Goal: Task Accomplishment & Management: Manage account settings

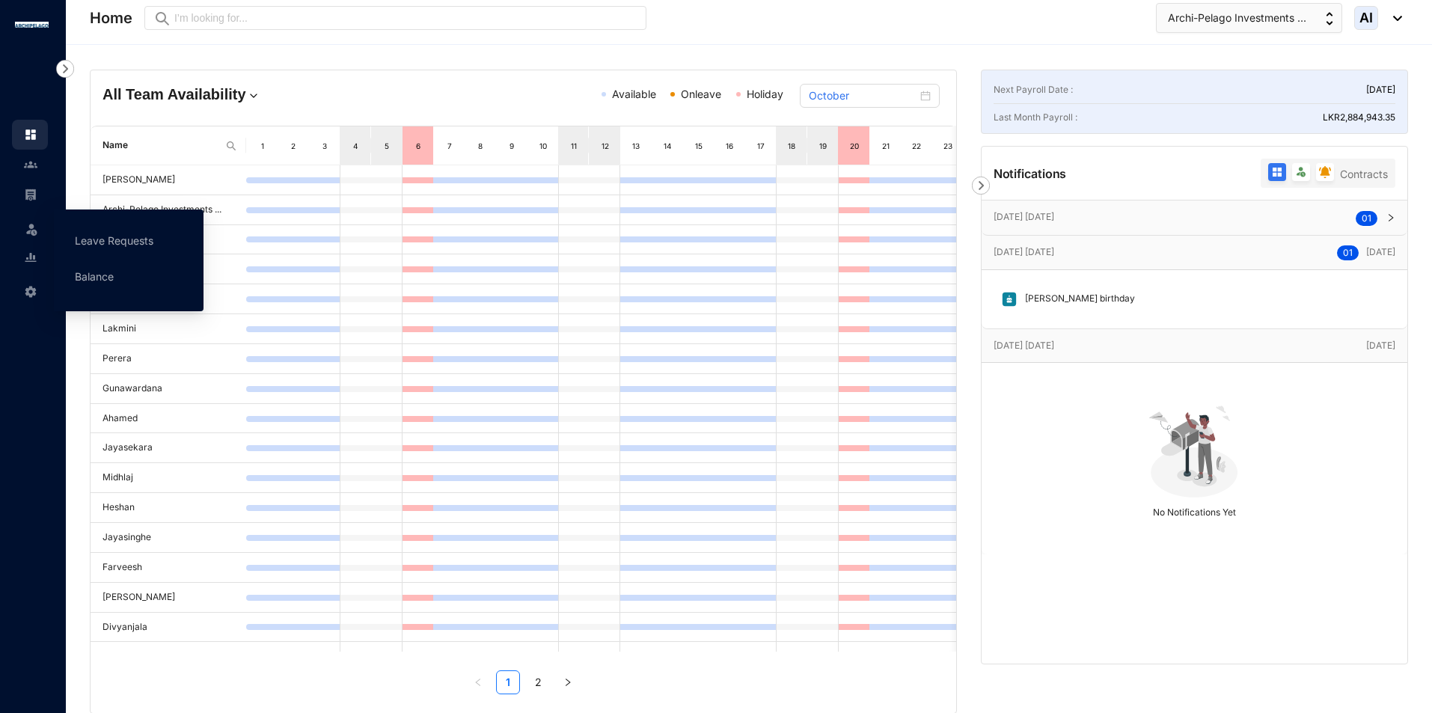
click at [36, 228] on img at bounding box center [31, 228] width 15 height 15
click at [91, 244] on link "Leave Requests" at bounding box center [114, 240] width 79 height 13
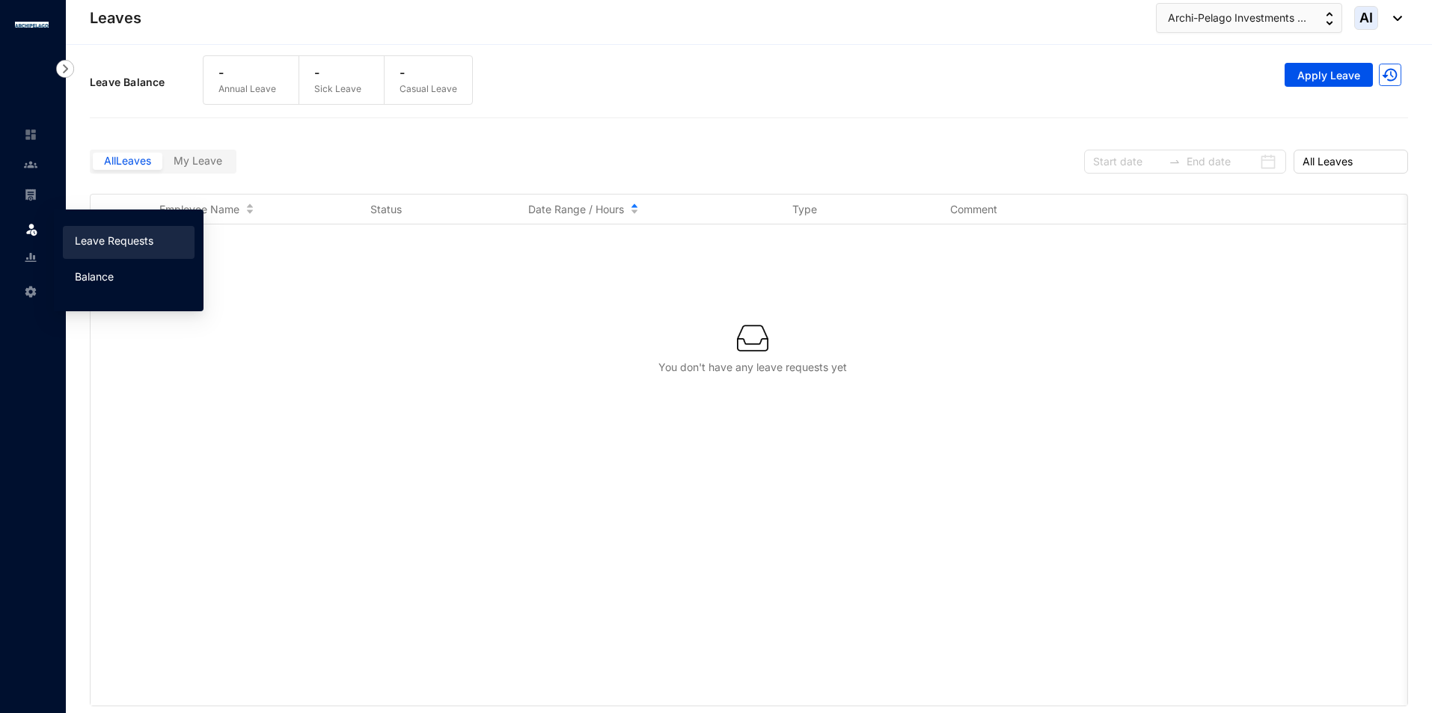
click at [88, 274] on link "Balance" at bounding box center [94, 276] width 39 height 13
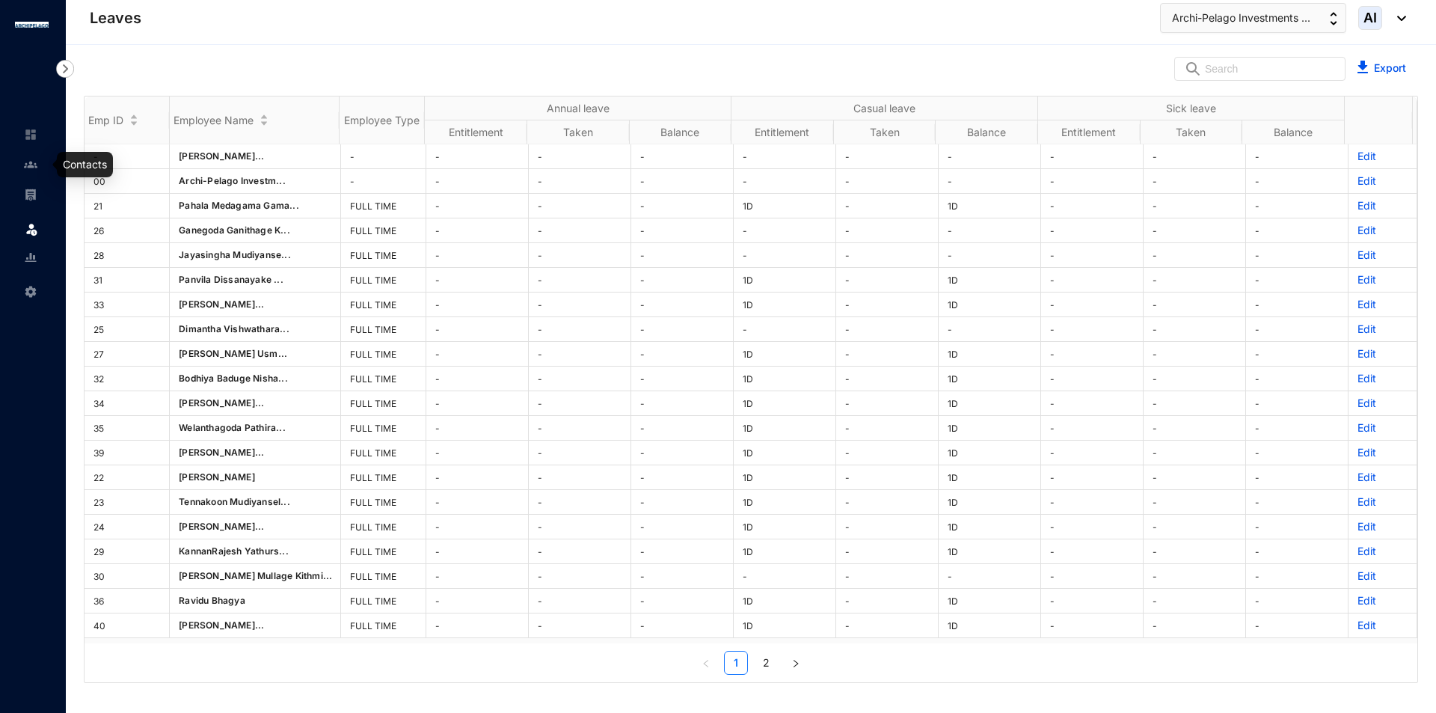
click at [28, 168] on img at bounding box center [30, 164] width 13 height 13
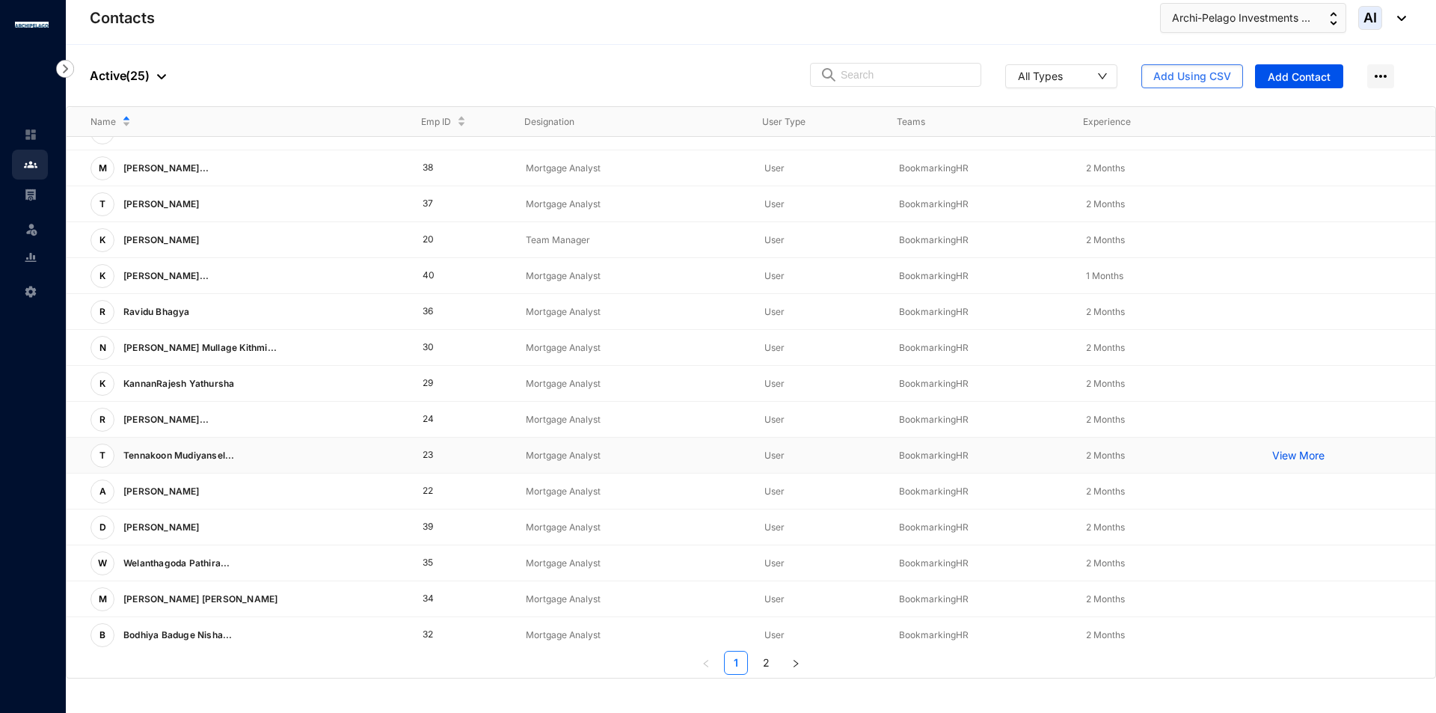
scroll to position [58, 0]
click at [1298, 242] on p "View More" at bounding box center [1302, 240] width 60 height 15
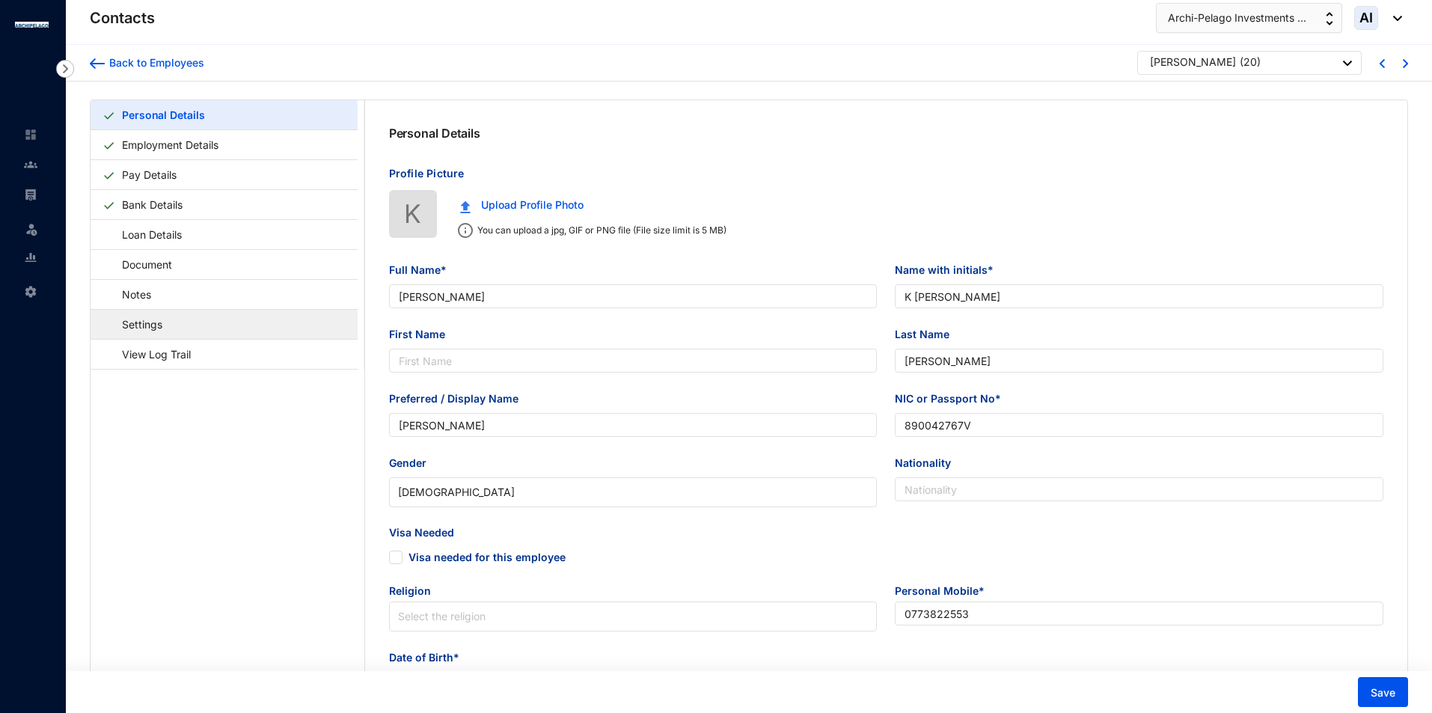
type input "[PERSON_NAME]"
type input "K [PERSON_NAME]"
type input "[PERSON_NAME]"
type input "890042767V"
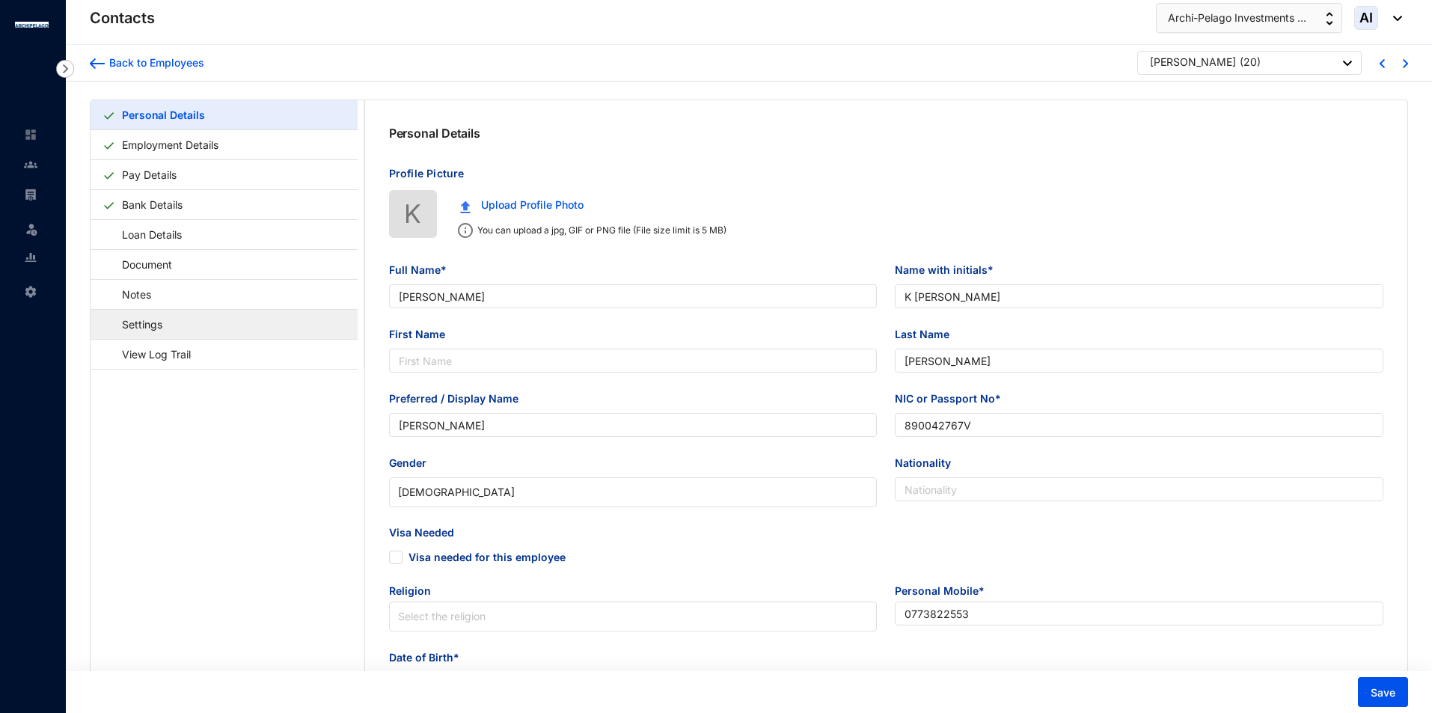
type input "0773822553"
type input "[STREET_ADDRESS]"
type input "[DATE]"
click at [168, 329] on link "Settings" at bounding box center [134, 324] width 65 height 31
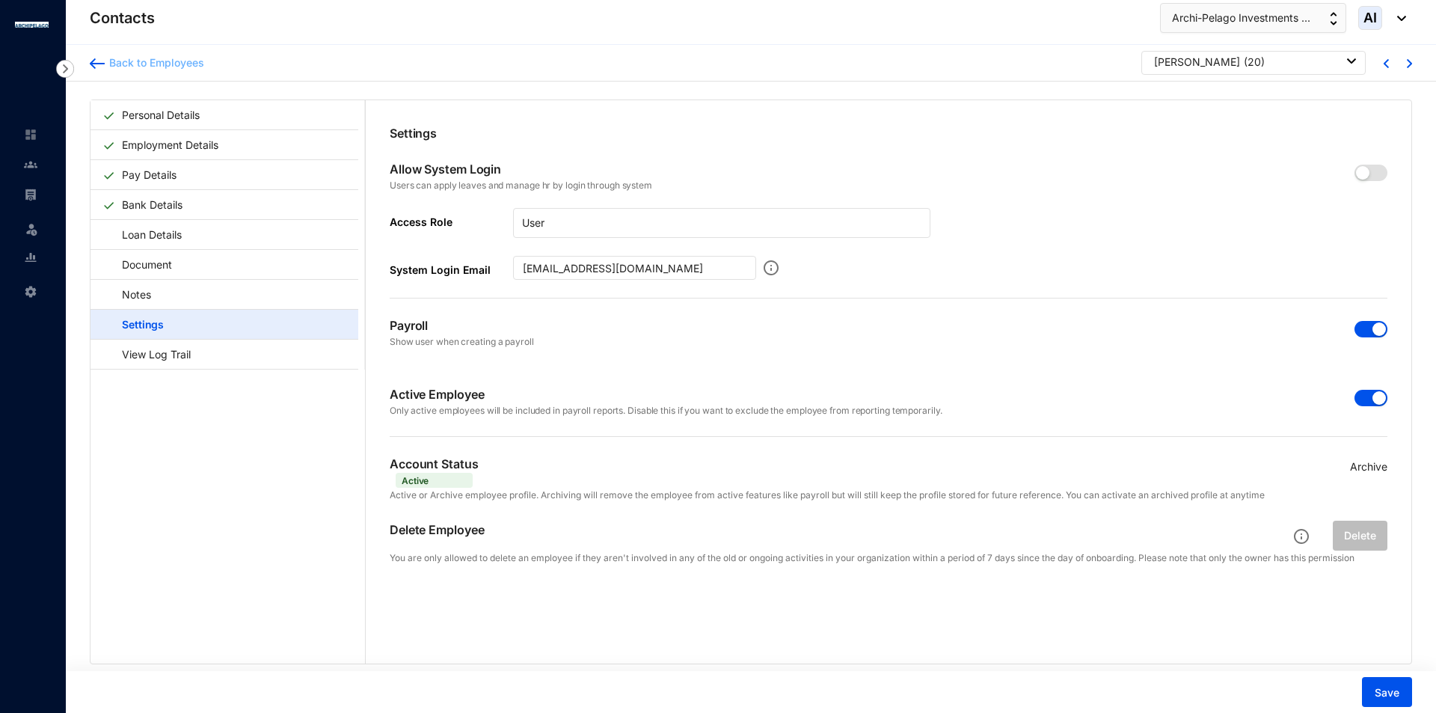
click at [109, 66] on div "Back to Employees" at bounding box center [154, 62] width 99 height 15
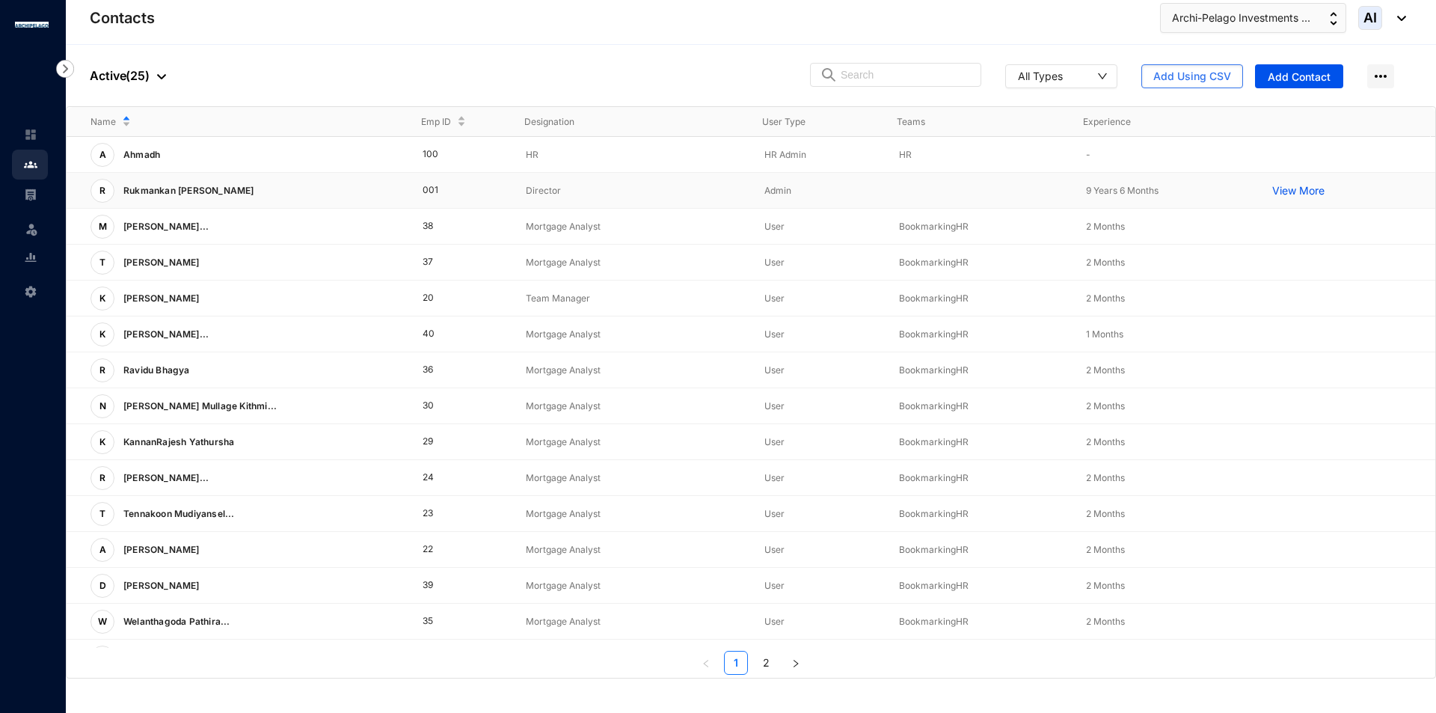
click at [1289, 193] on p "View More" at bounding box center [1302, 190] width 60 height 15
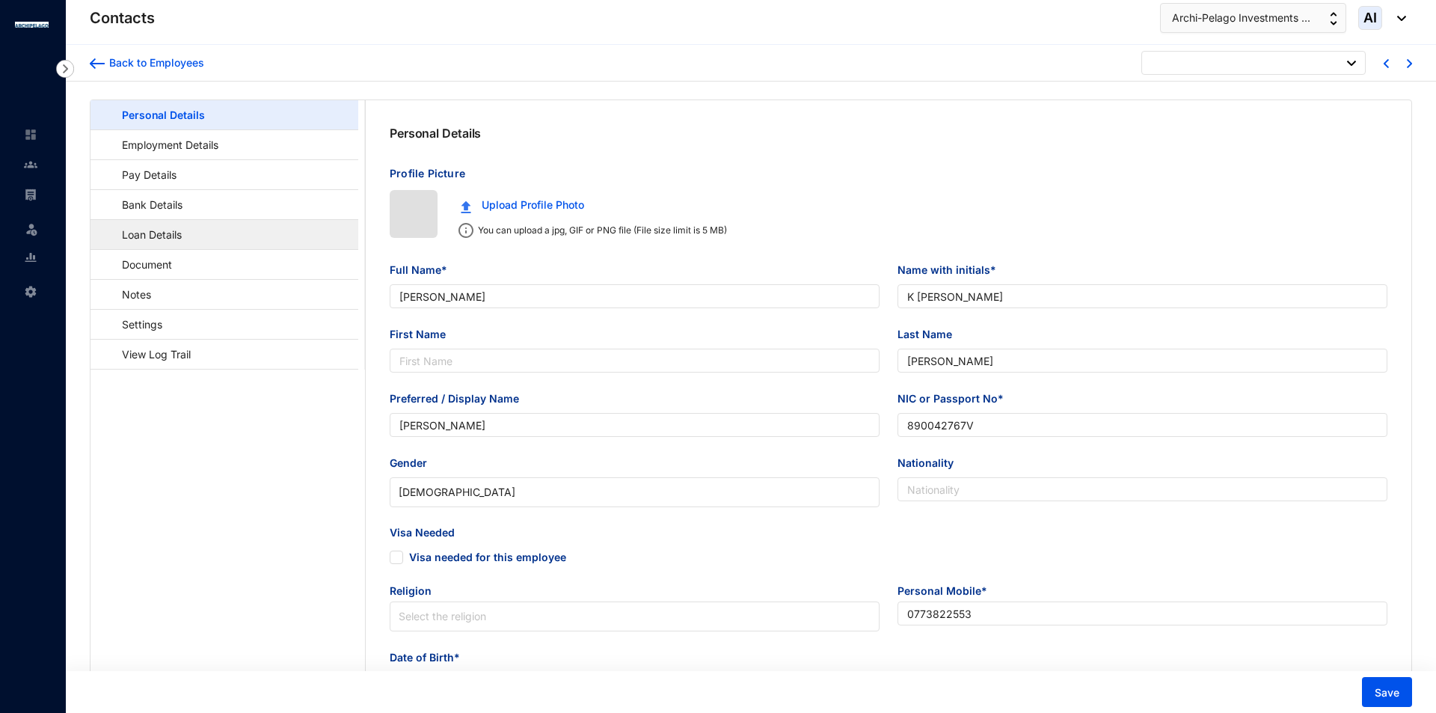
type input "[DATE]"
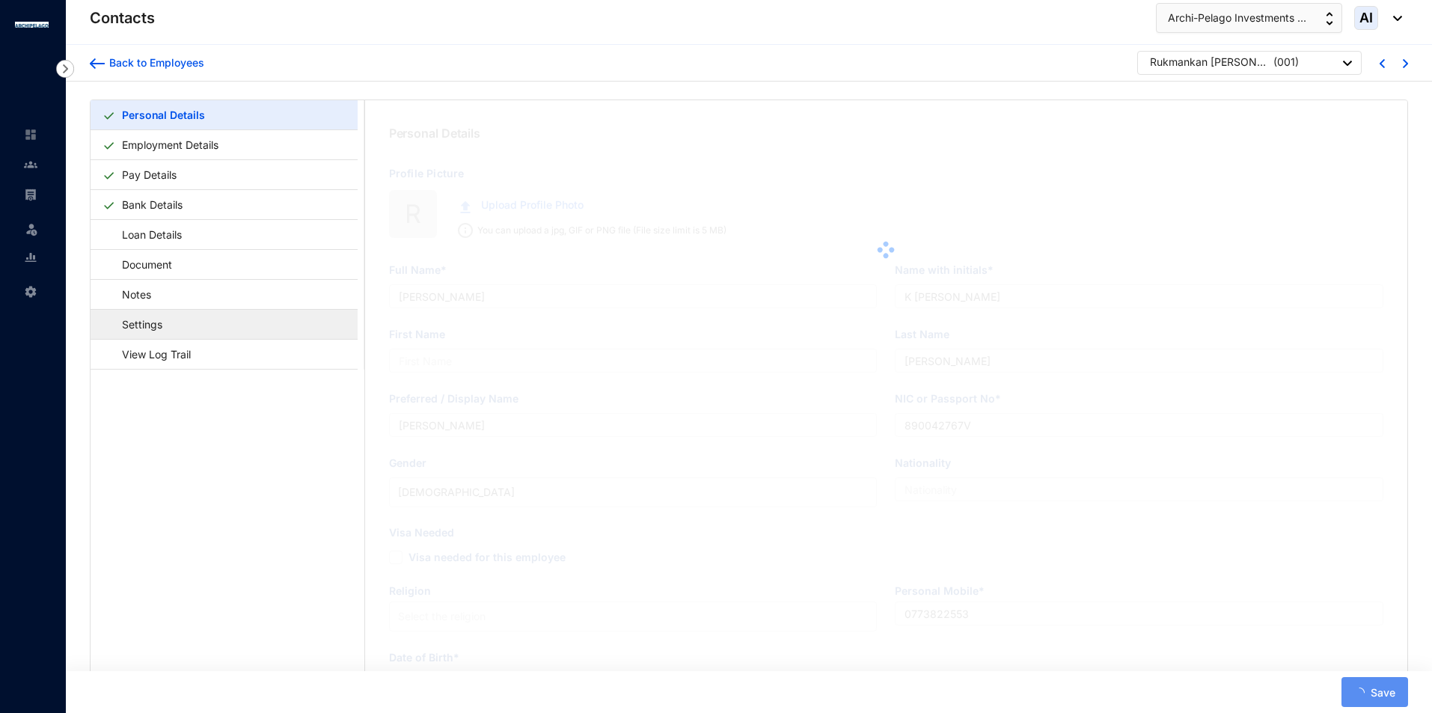
click at [168, 326] on link "Settings" at bounding box center [134, 324] width 65 height 31
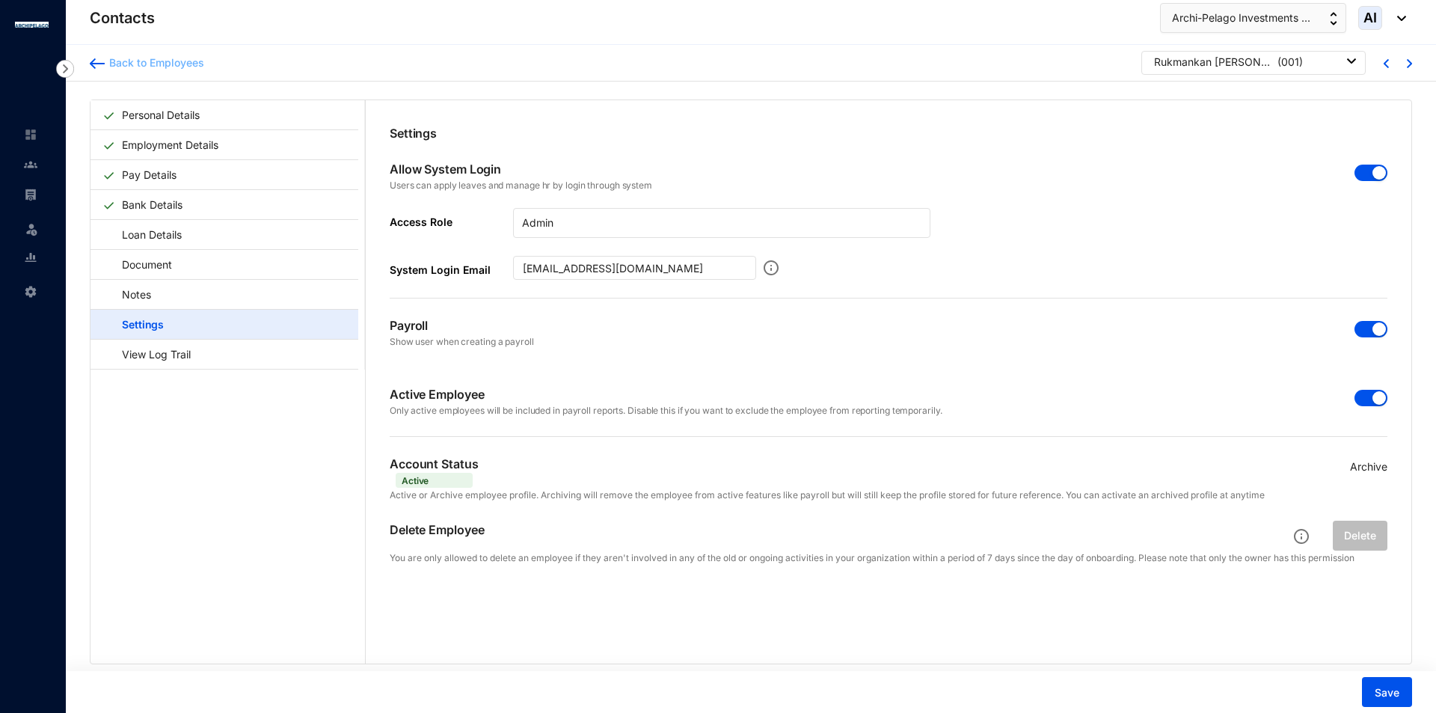
click at [132, 70] on div "Back to Employees" at bounding box center [154, 62] width 99 height 15
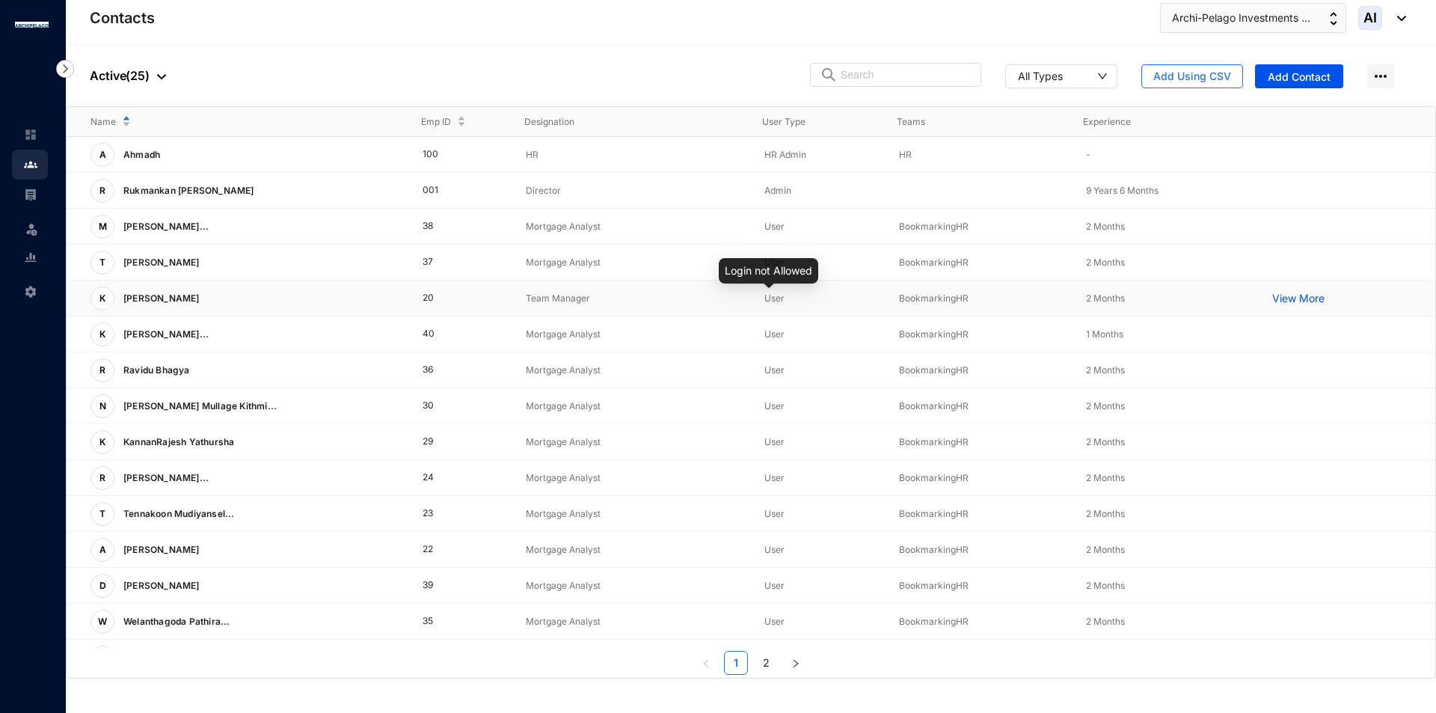
click at [764, 292] on span "User" at bounding box center [774, 297] width 20 height 11
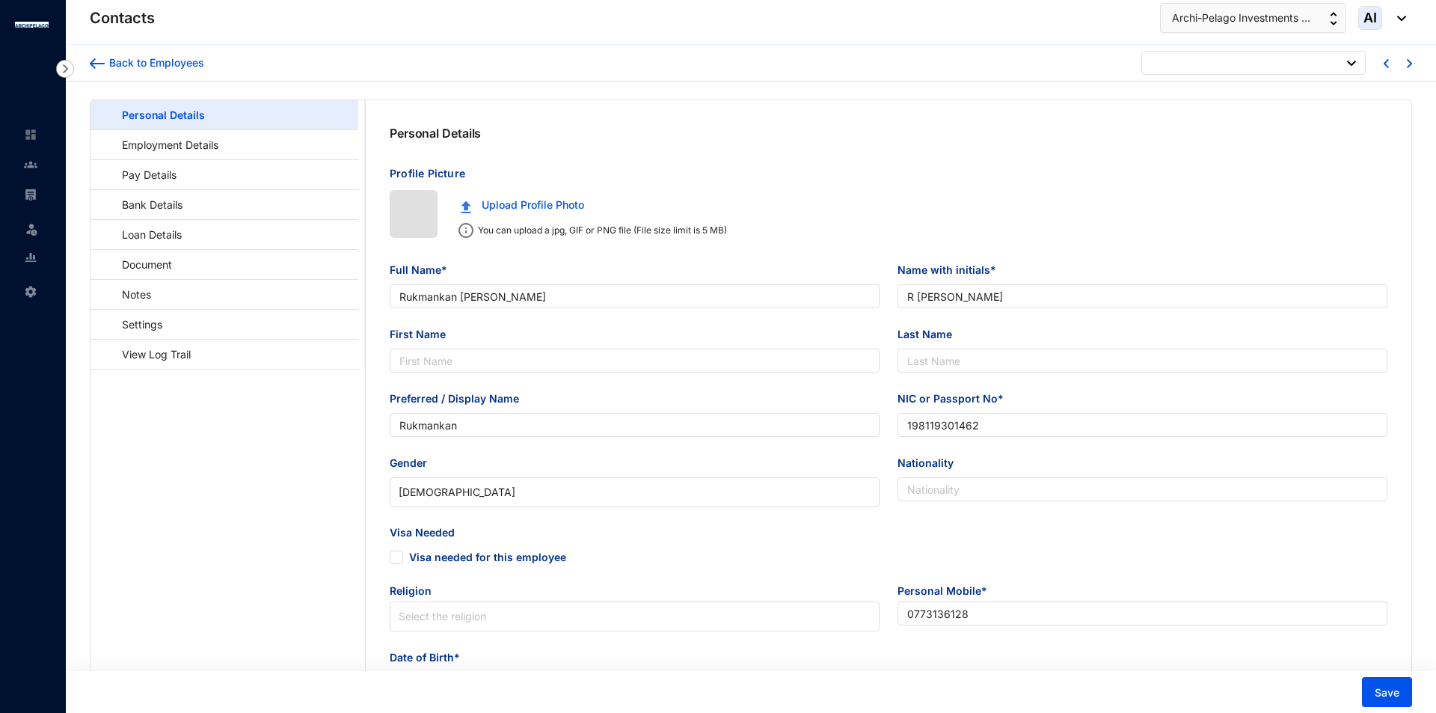
type input "[DATE]"
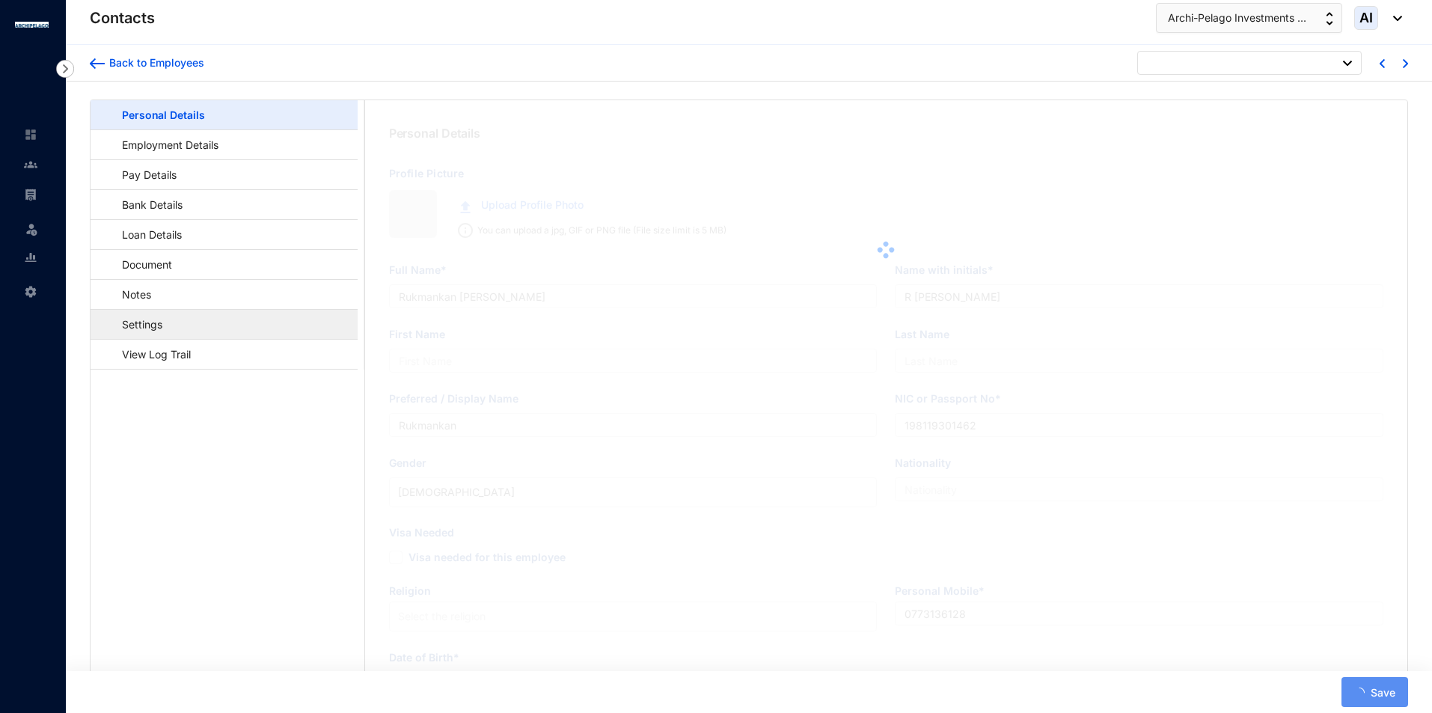
click at [133, 324] on link "Settings" at bounding box center [134, 324] width 65 height 31
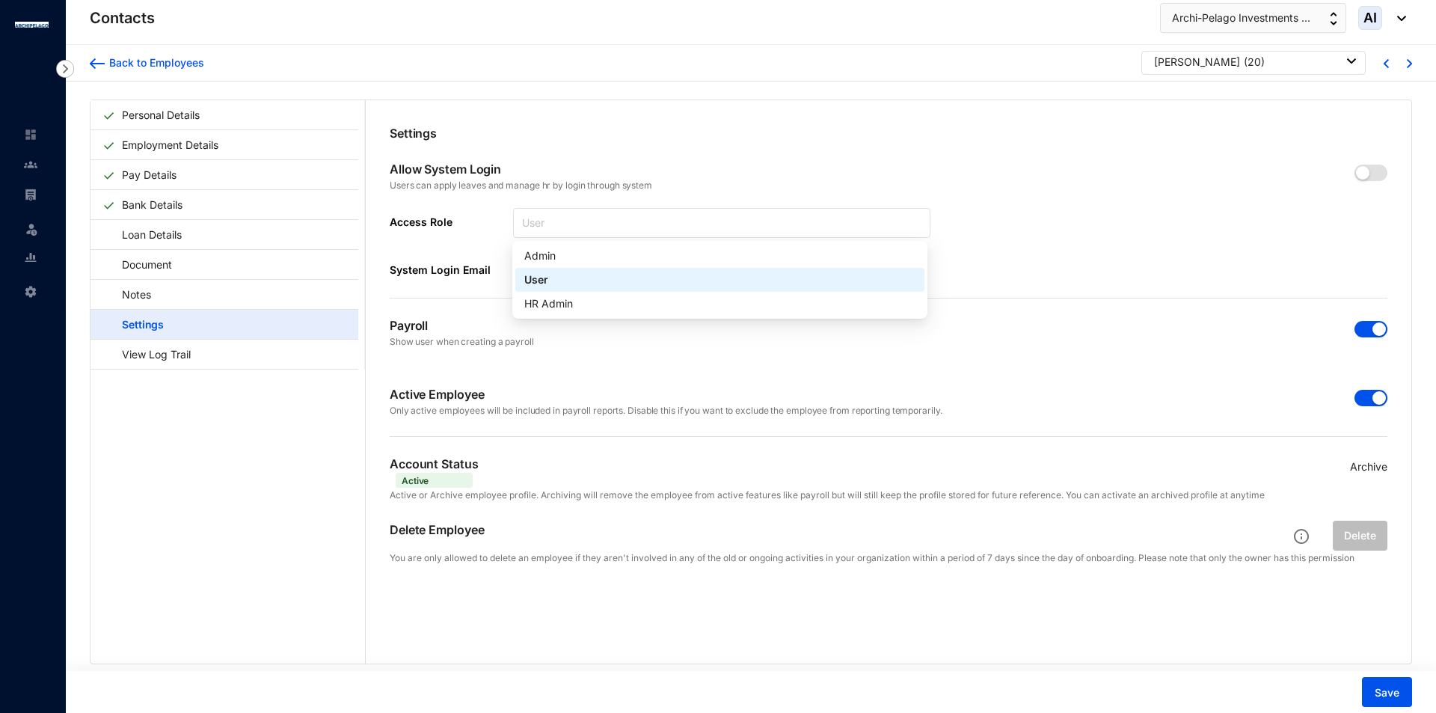
click at [704, 227] on span "User" at bounding box center [721, 223] width 399 height 22
click at [574, 300] on div "HR Admin" at bounding box center [719, 303] width 391 height 16
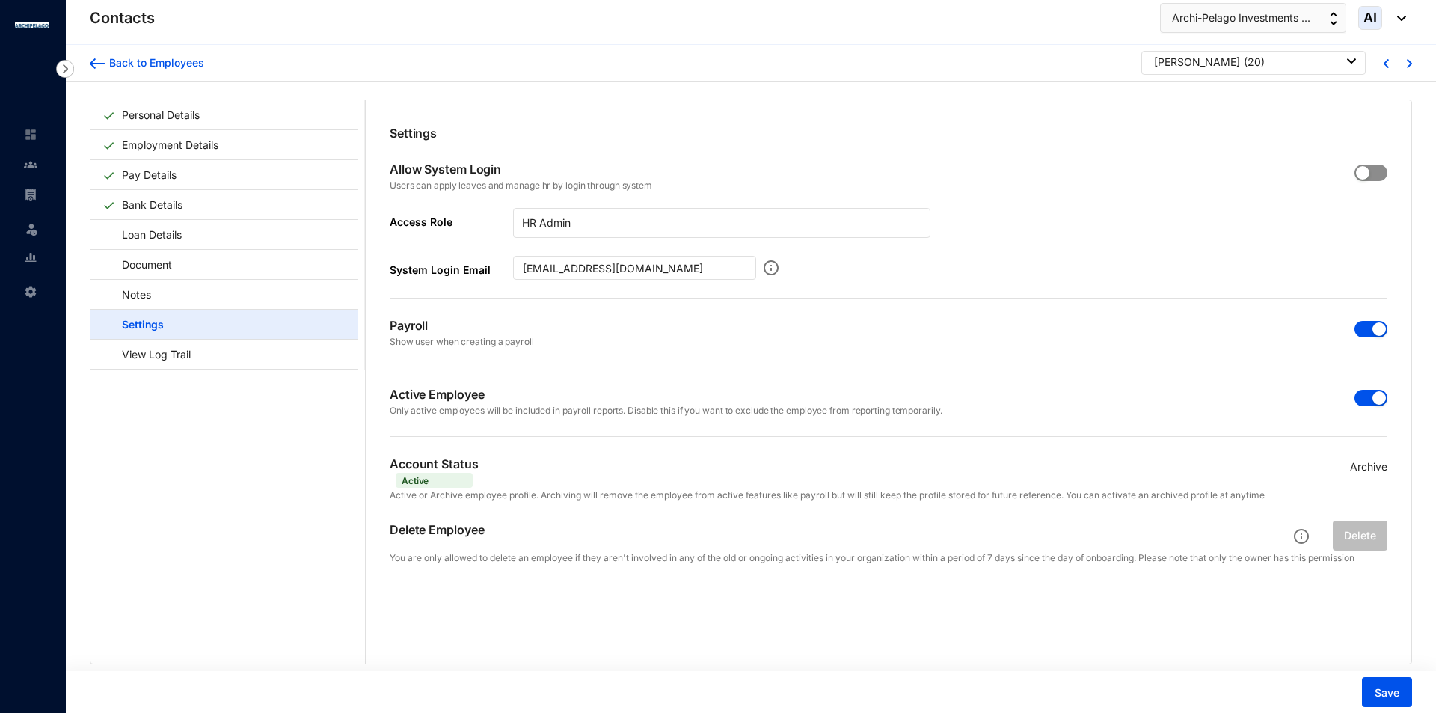
click at [1356, 170] on div "button" at bounding box center [1362, 172] width 13 height 13
click at [1405, 693] on button "Save" at bounding box center [1387, 692] width 50 height 30
click at [139, 67] on div "Back to Employees" at bounding box center [154, 62] width 99 height 15
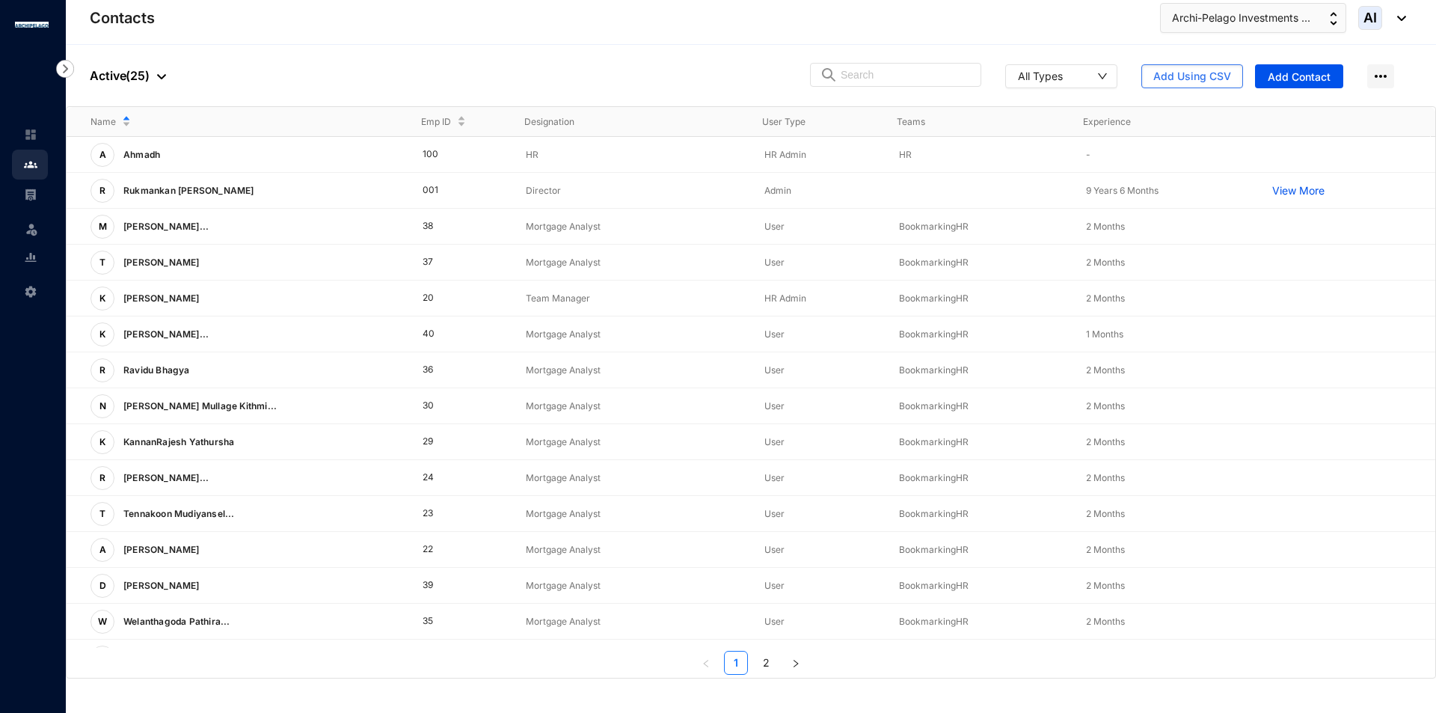
click at [212, 197] on p "Rukmankan [PERSON_NAME]" at bounding box center [187, 191] width 146 height 24
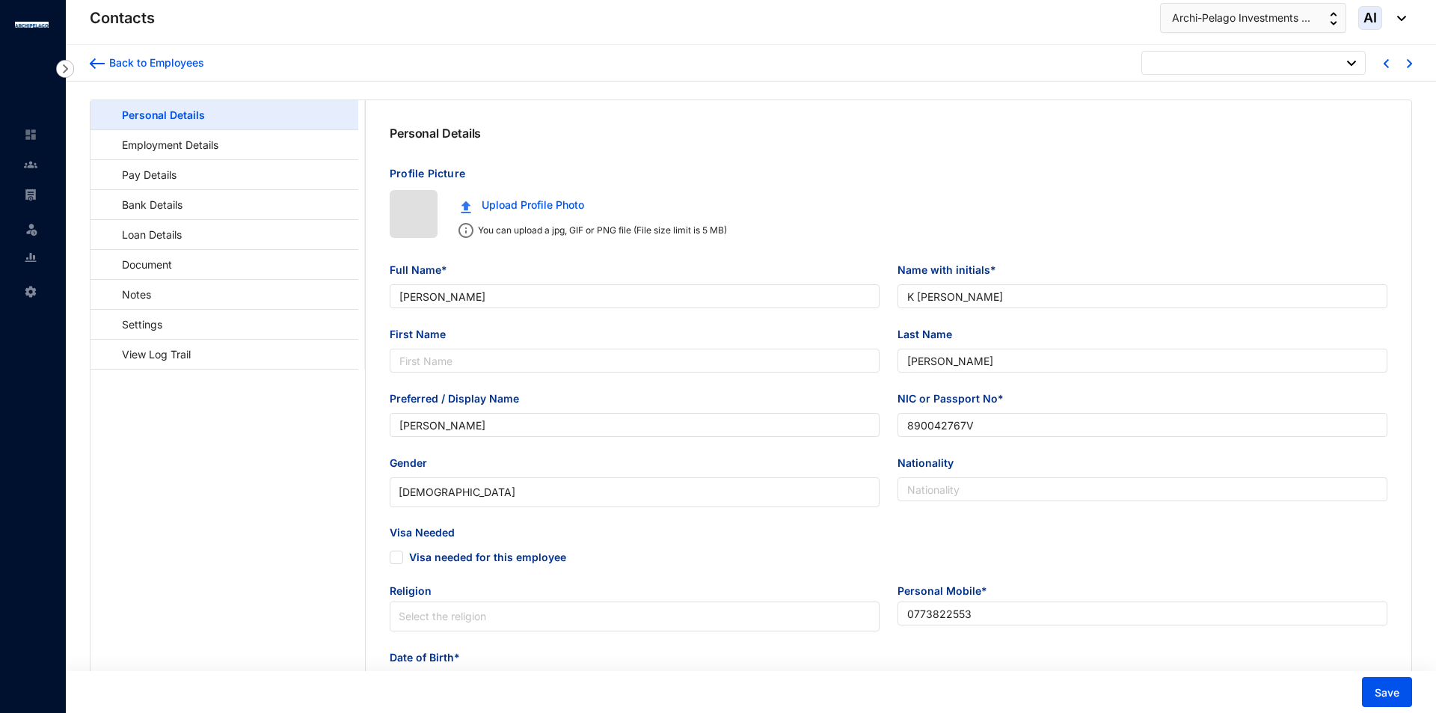
type input "[DATE]"
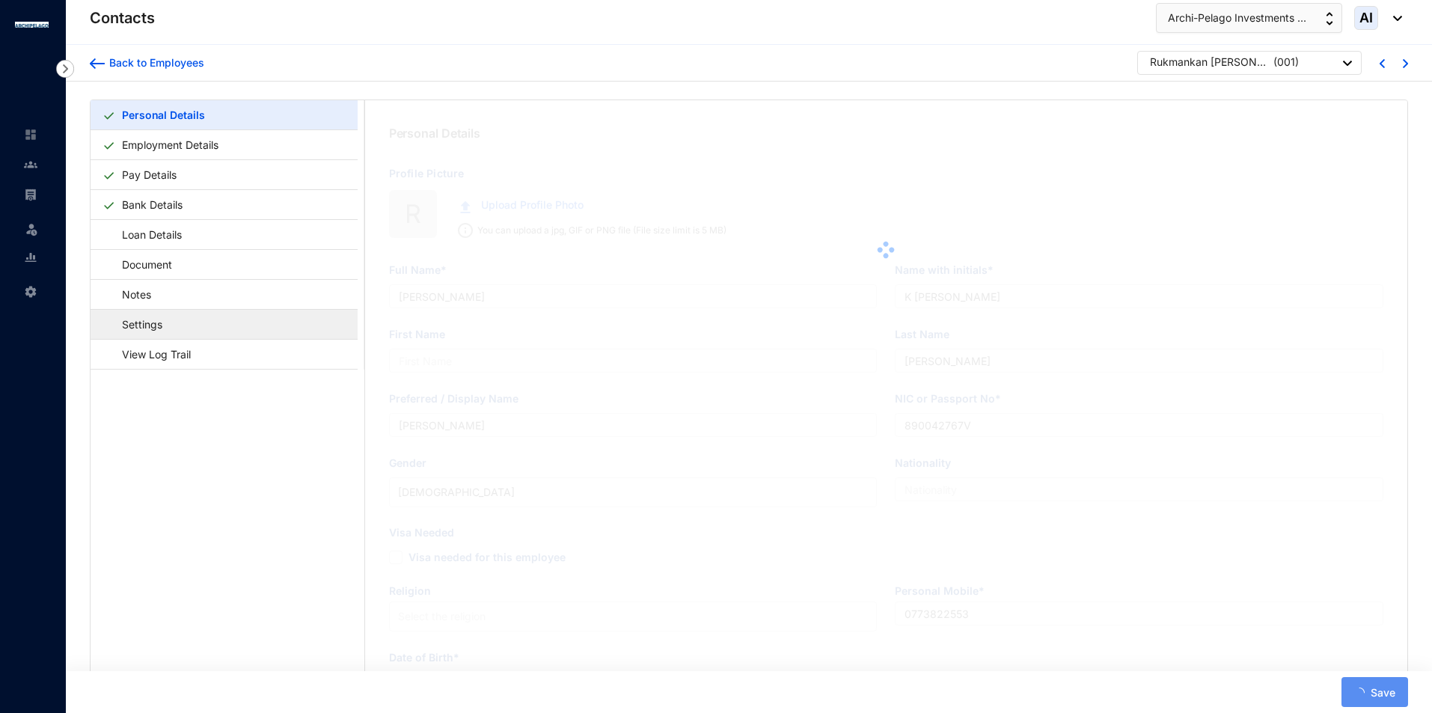
click at [168, 325] on link "Settings" at bounding box center [134, 324] width 65 height 31
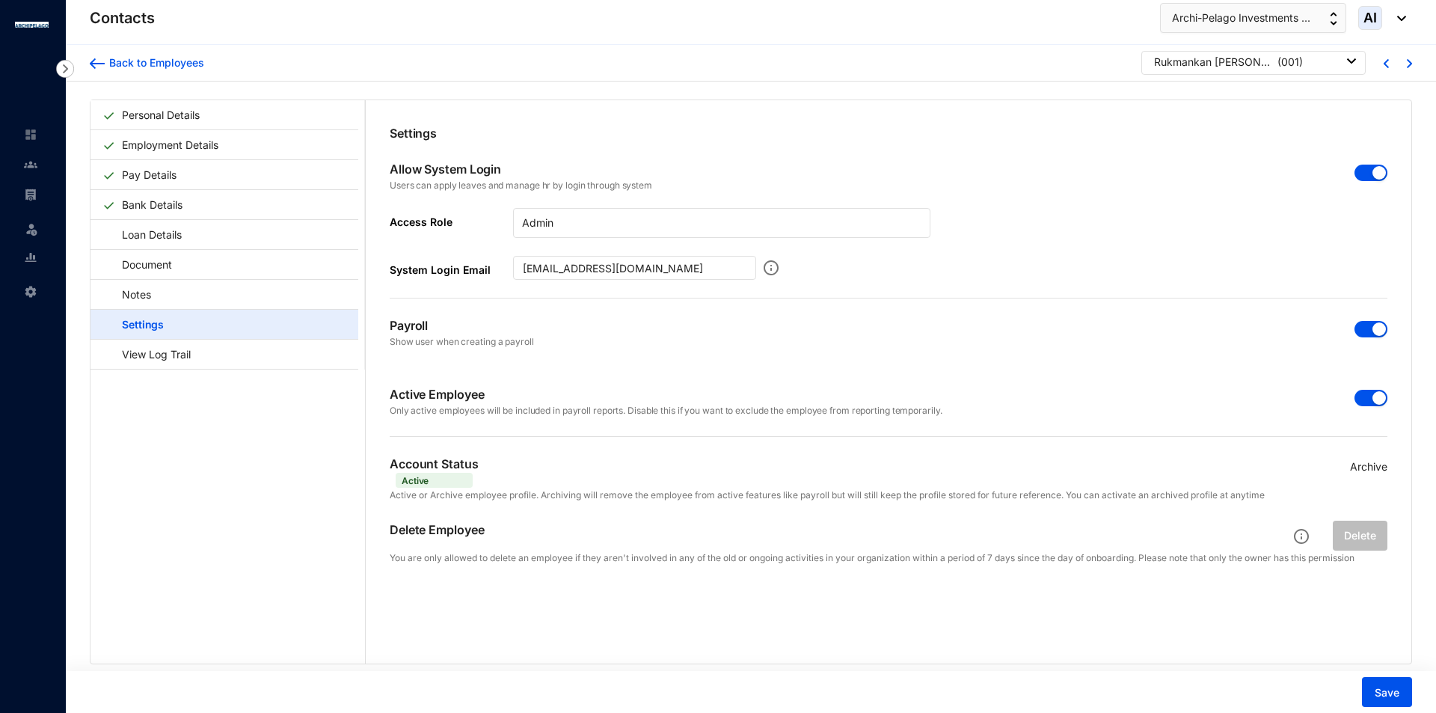
click at [1373, 176] on div "button" at bounding box center [1378, 172] width 13 height 13
click at [1373, 176] on span "button" at bounding box center [1371, 173] width 33 height 16
click at [1394, 696] on span "Save" at bounding box center [1387, 692] width 25 height 15
click at [1393, 681] on button "Save" at bounding box center [1387, 692] width 50 height 30
click at [133, 60] on div "Back to Employees" at bounding box center [154, 62] width 99 height 15
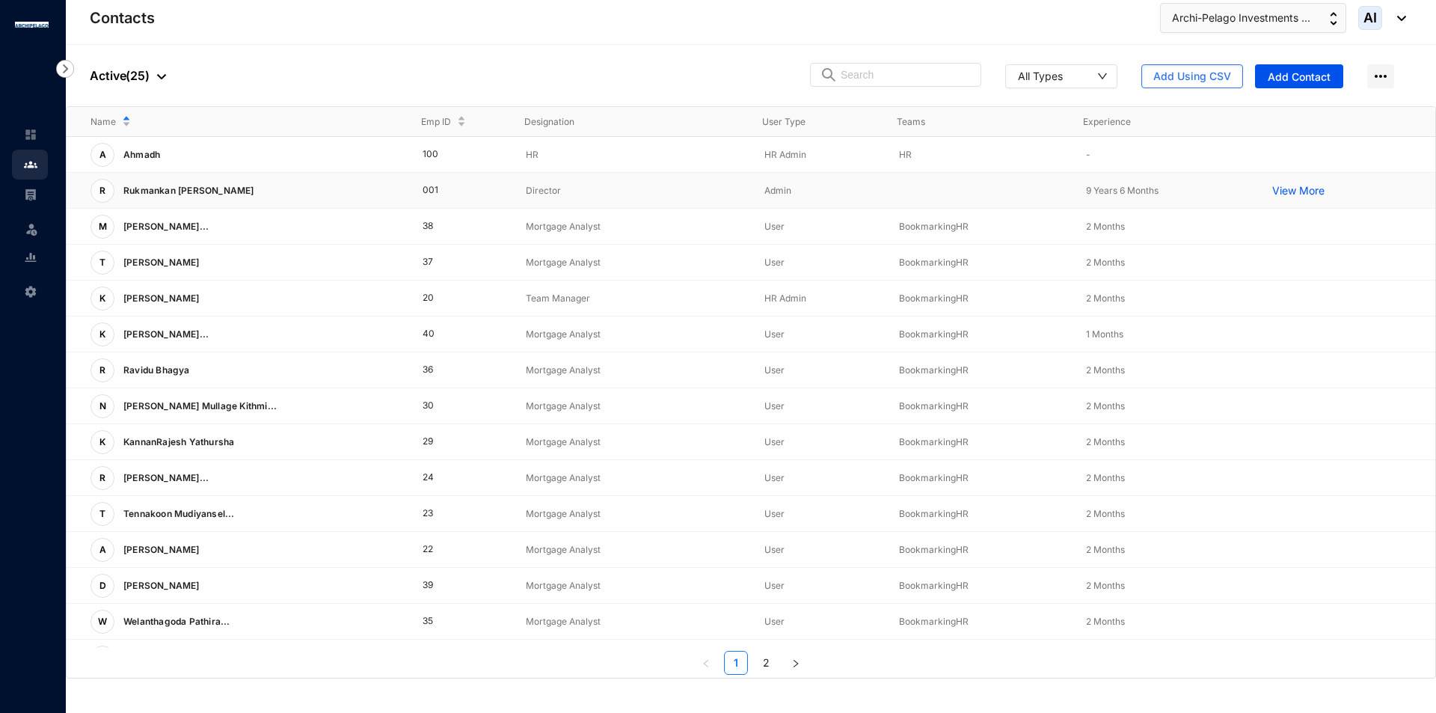
click at [269, 181] on div "[PERSON_NAME] [PERSON_NAME]" at bounding box center [245, 191] width 308 height 24
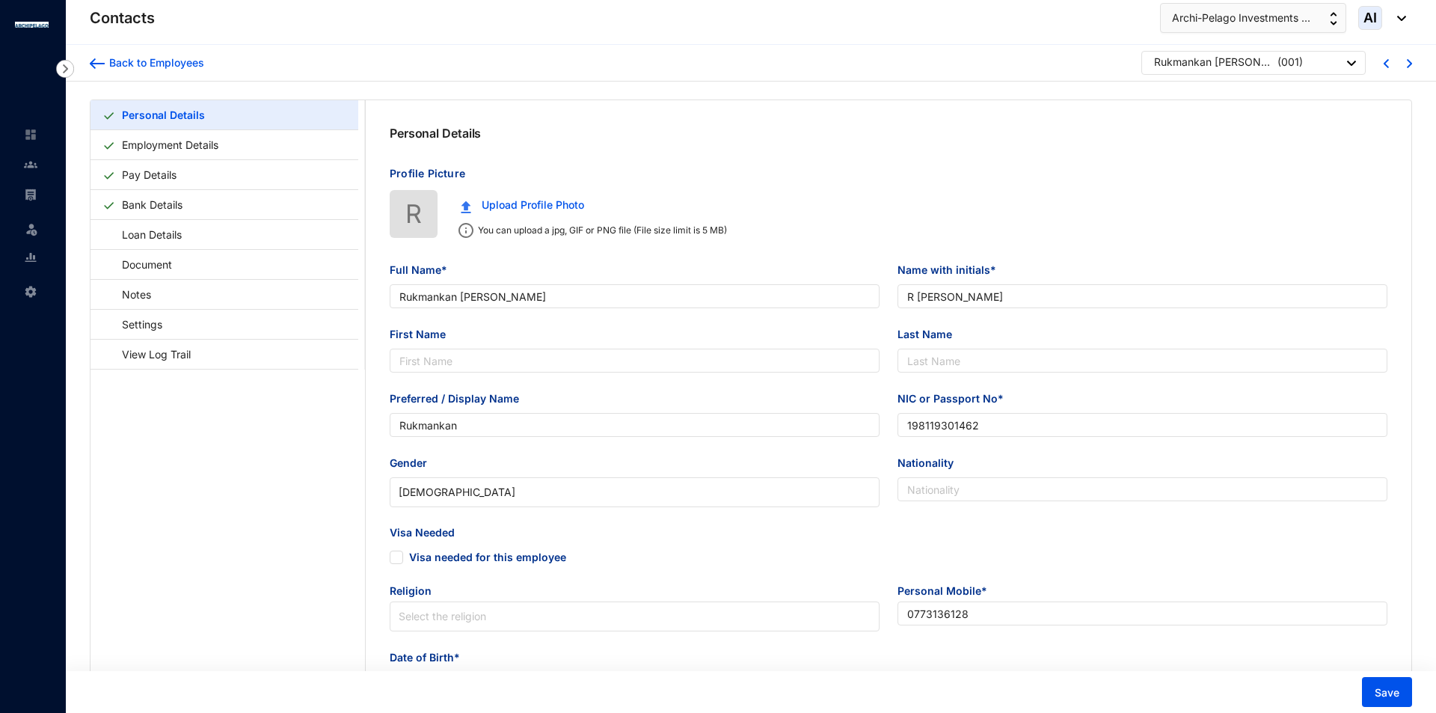
type input "[DATE]"
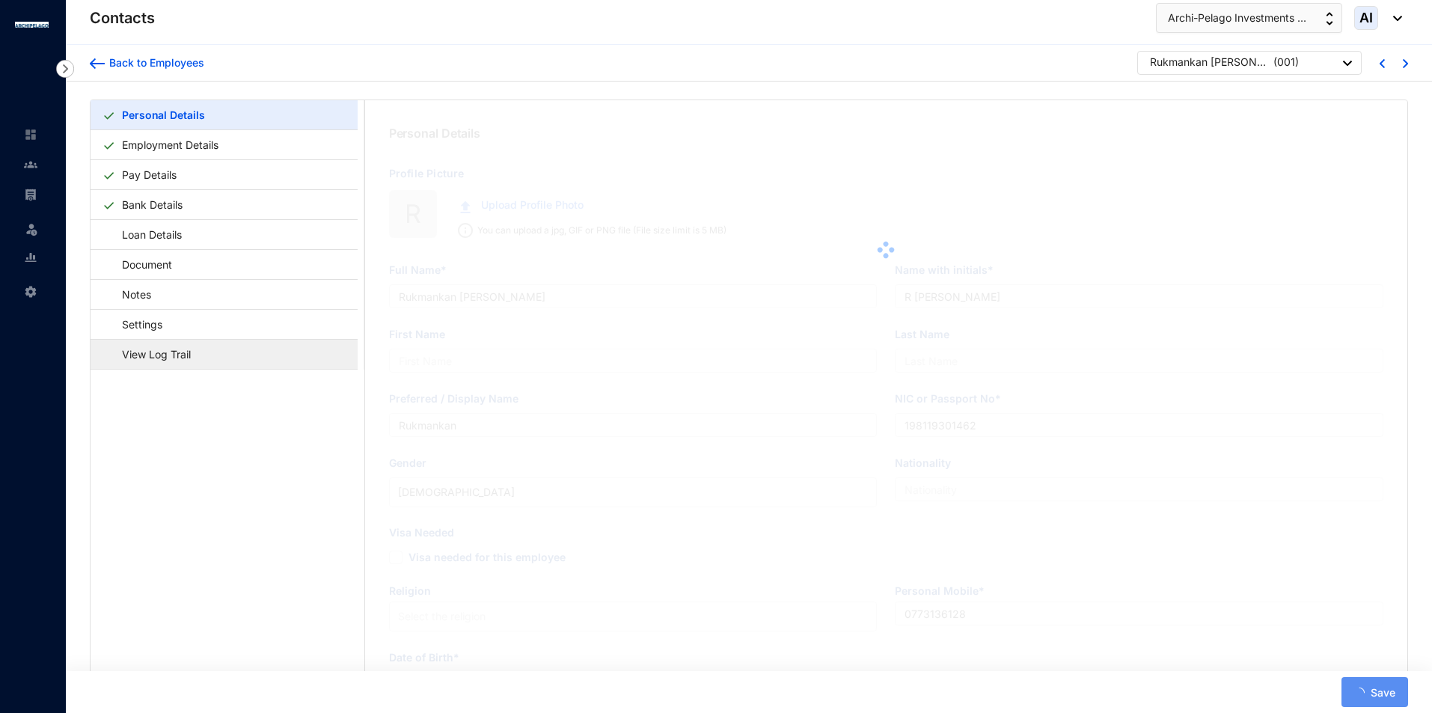
click at [194, 357] on link "View Log Trail" at bounding box center [148, 354] width 93 height 31
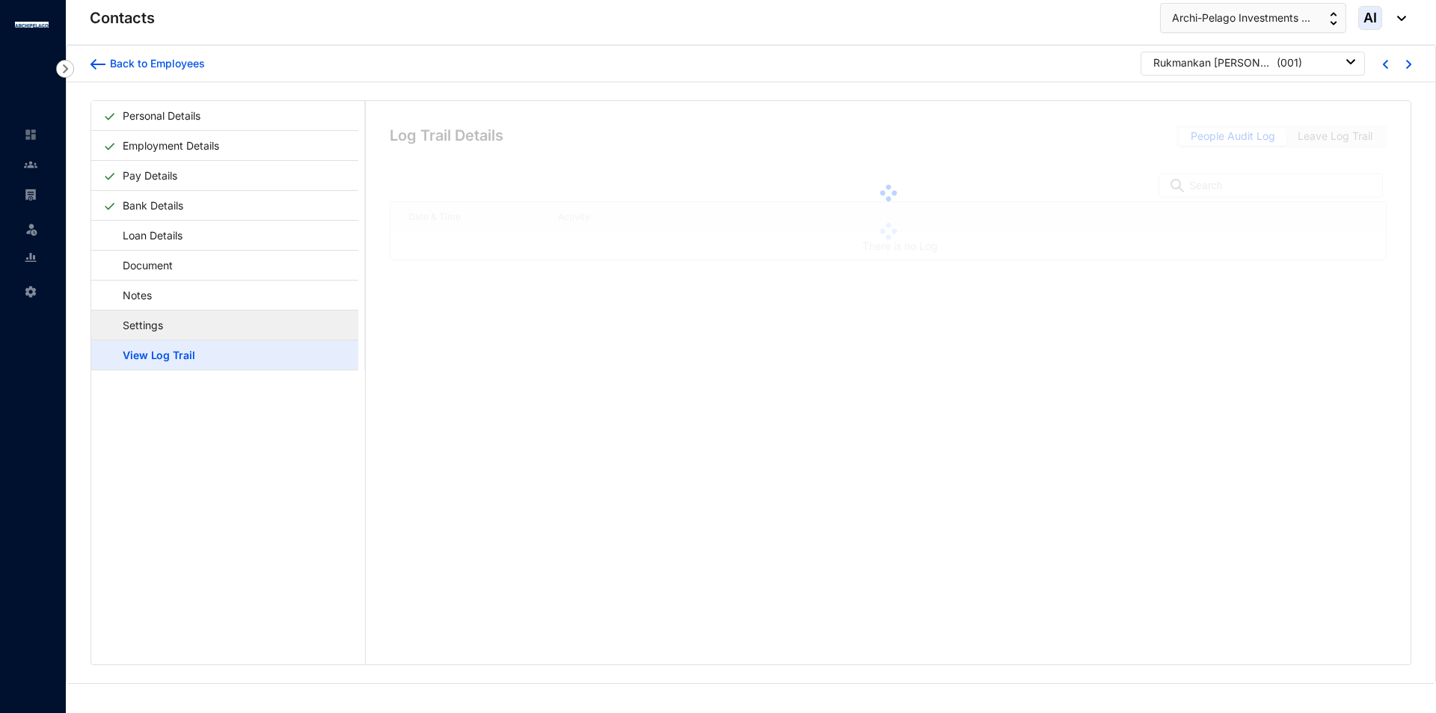
click at [168, 316] on link "Settings" at bounding box center [135, 325] width 65 height 31
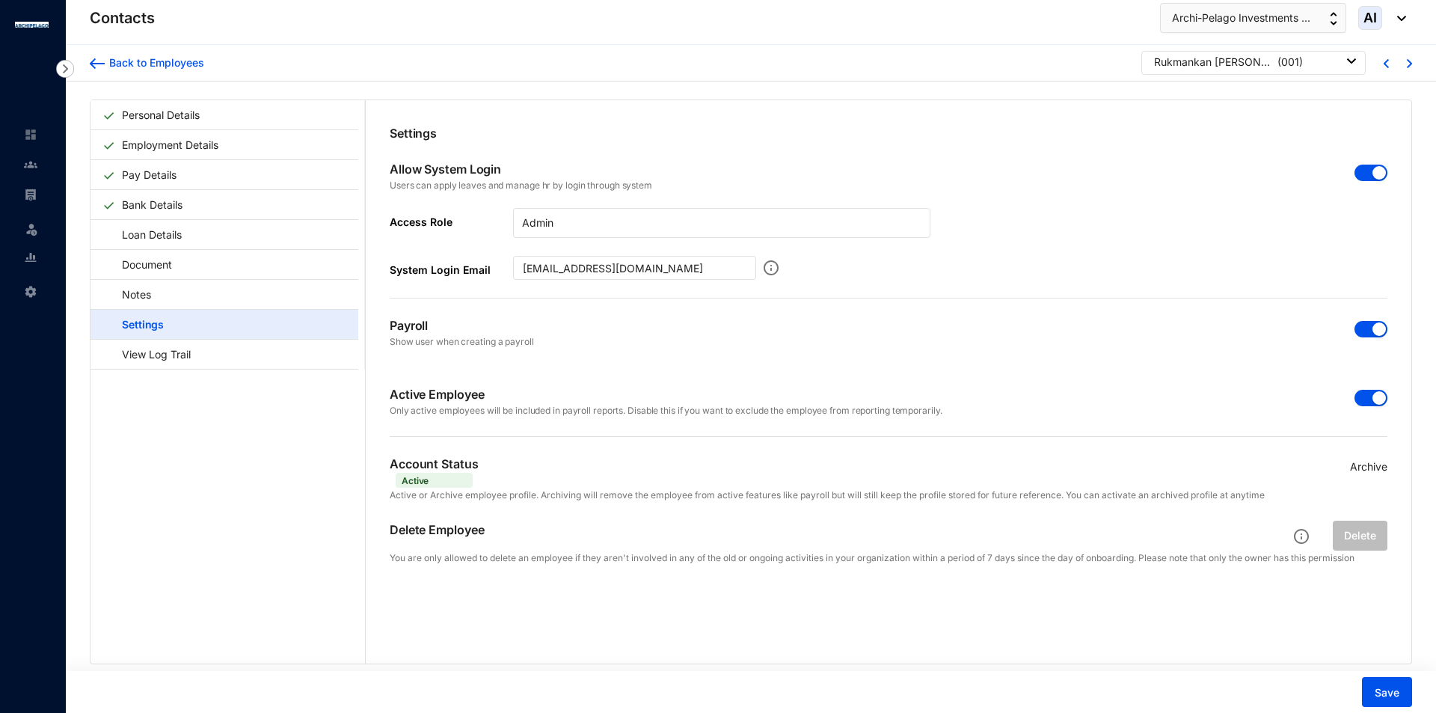
click at [106, 49] on div "Back to Employees Rukmankan [PERSON_NAME] ( 001 )" at bounding box center [751, 63] width 1370 height 37
click at [107, 57] on div "Back to Employees" at bounding box center [154, 62] width 99 height 15
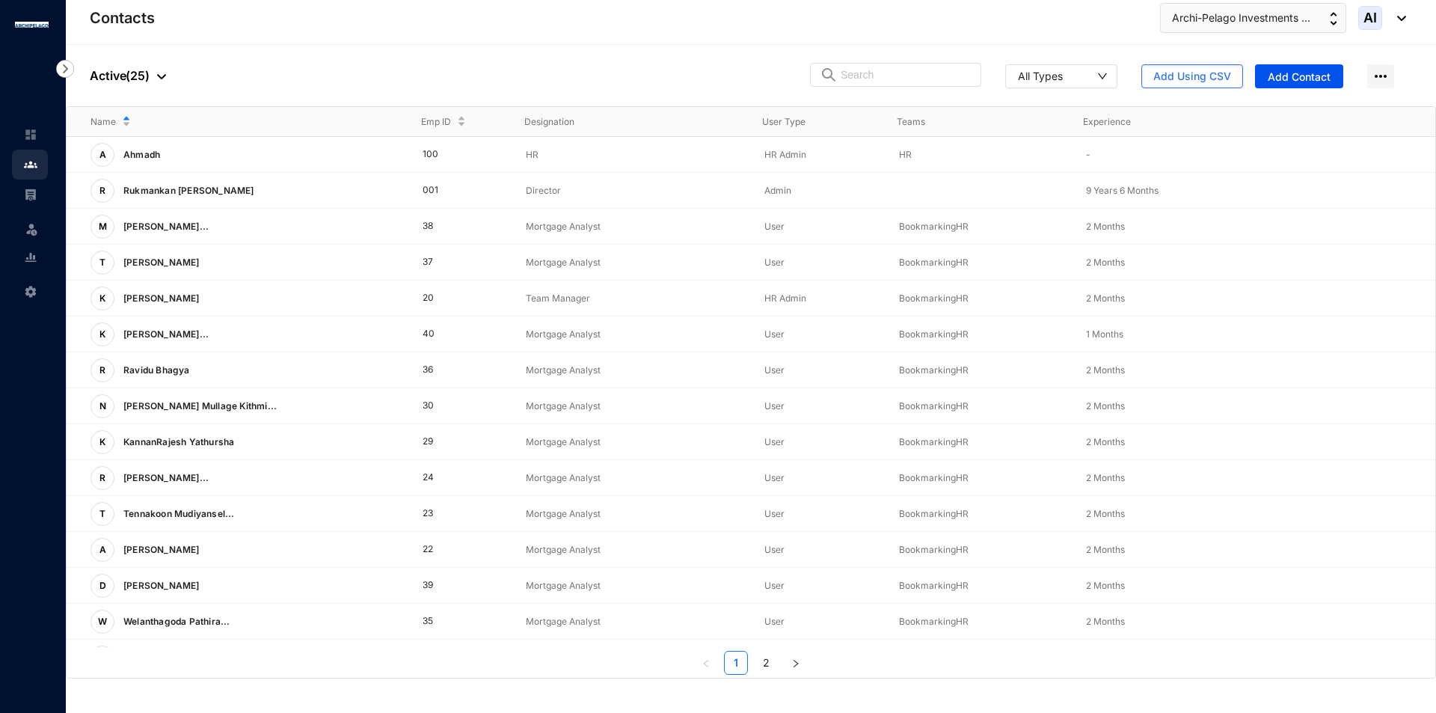
click at [1401, 19] on img at bounding box center [1398, 18] width 16 height 5
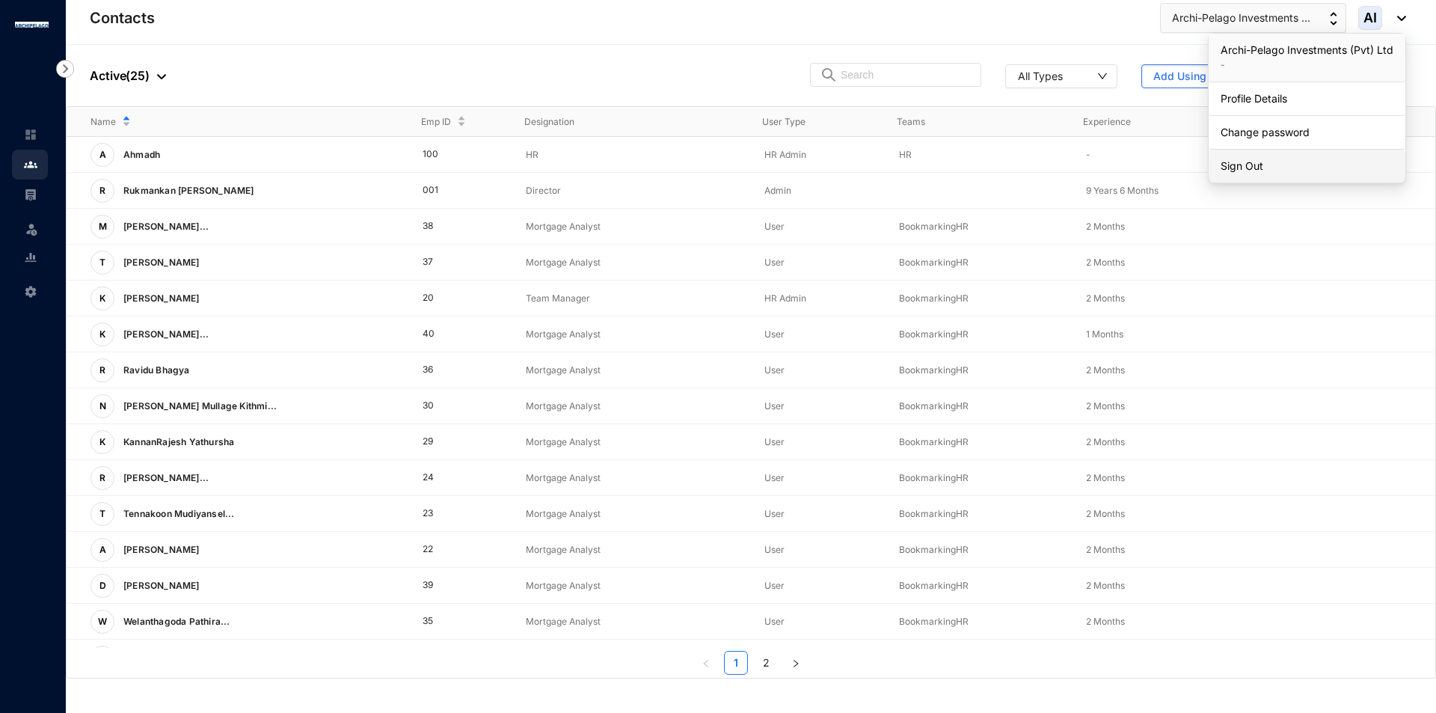
click at [1325, 159] on link "Sign Out" at bounding box center [1307, 166] width 173 height 15
